Goal: Find specific page/section

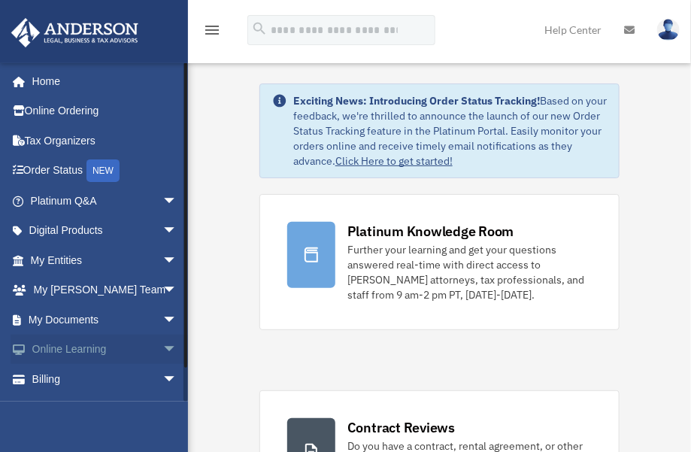
click at [162, 349] on span "arrow_drop_down" at bounding box center [177, 350] width 30 height 31
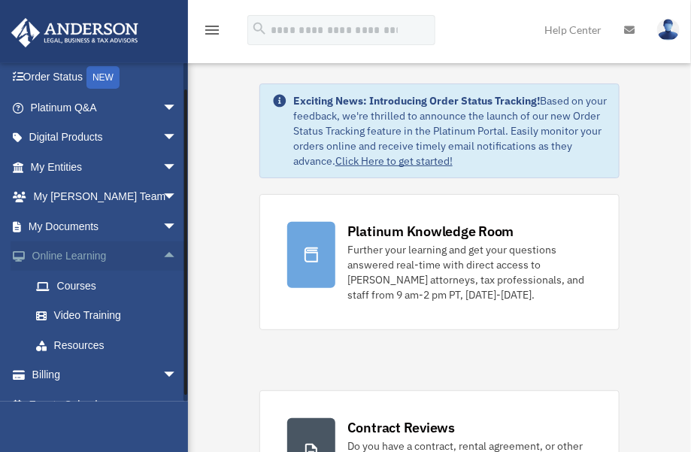
scroll to position [95, 0]
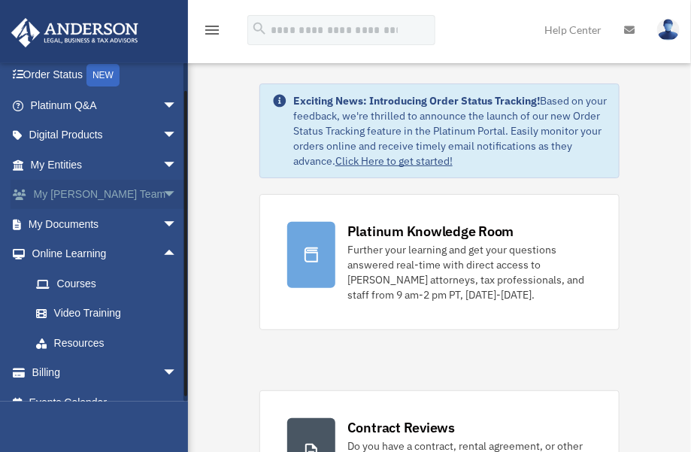
click at [162, 187] on span "arrow_drop_down" at bounding box center [177, 195] width 30 height 31
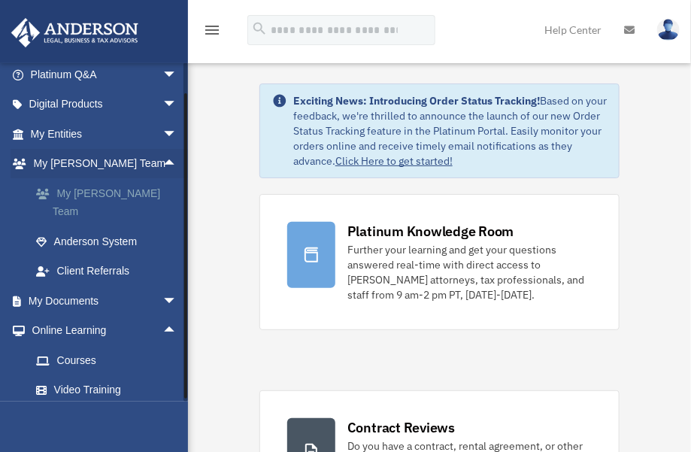
scroll to position [203, 0]
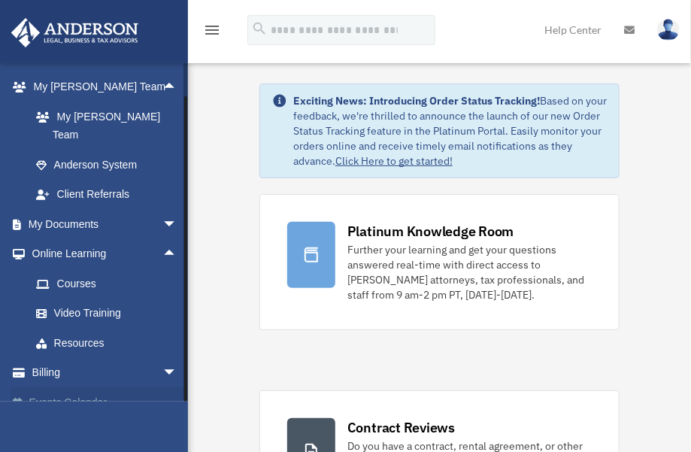
click at [90, 387] on link "Events Calendar" at bounding box center [105, 402] width 189 height 30
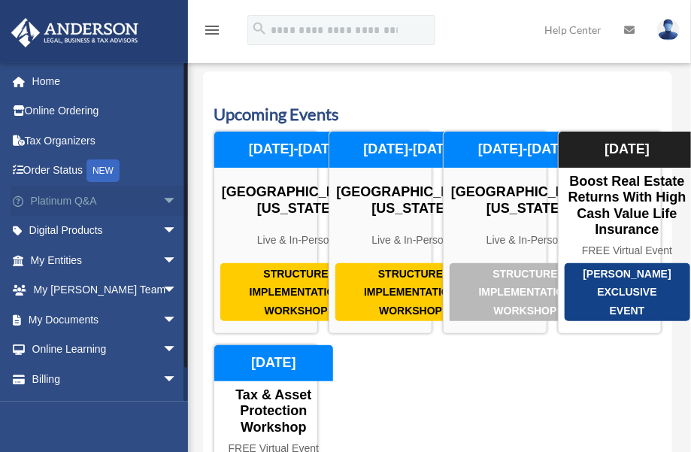
click at [142, 192] on link "Platinum Q&A arrow_drop_down" at bounding box center [105, 201] width 189 height 30
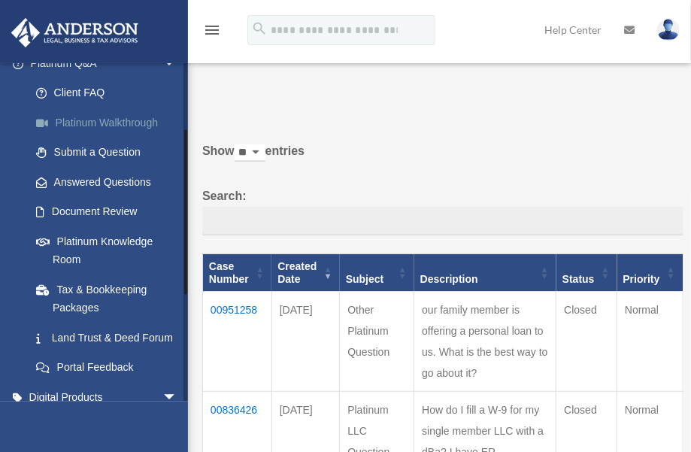
scroll to position [138, 0]
click at [122, 245] on link "Platinum Knowledge Room" at bounding box center [110, 250] width 179 height 48
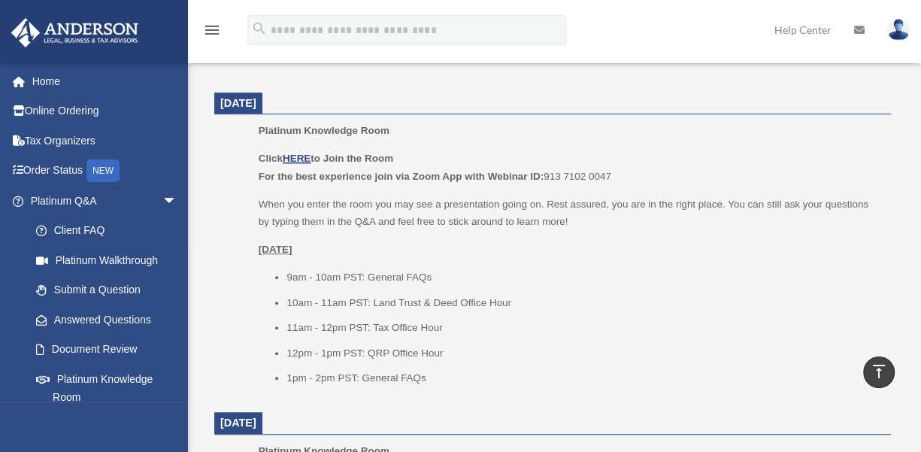
scroll to position [638, 0]
click at [535, 207] on p "When you enter the room you may see a presentation going on. Rest assured, you …" at bounding box center [570, 214] width 622 height 35
drag, startPoint x: 632, startPoint y: 173, endPoint x: 254, endPoint y: 174, distance: 377.4
click at [254, 174] on ul "Platinum Knowledge Room Click HERE to Join the Room For the best experience joi…" at bounding box center [553, 260] width 656 height 275
copy p "For the best experience join via Zoom App with Webinar ID: 913 7102 0047"
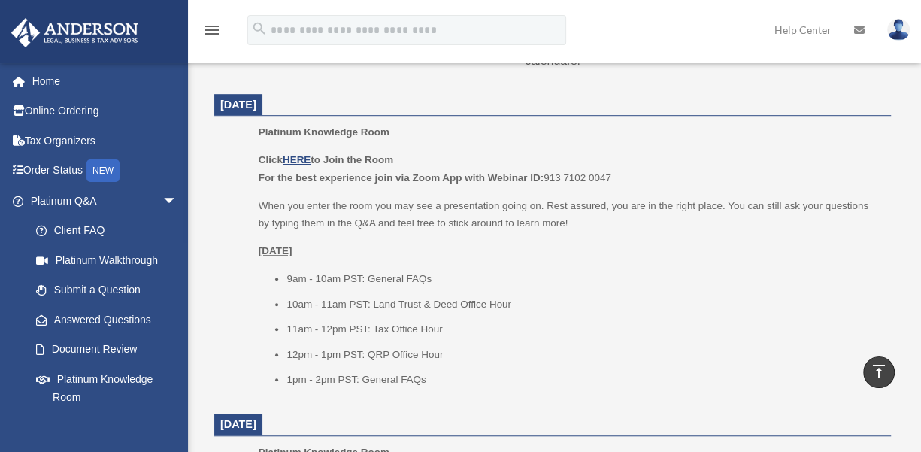
click at [574, 332] on li "11am - 12pm PST: Tax Office Hour" at bounding box center [583, 329] width 594 height 18
